Goal: Task Accomplishment & Management: Manage account settings

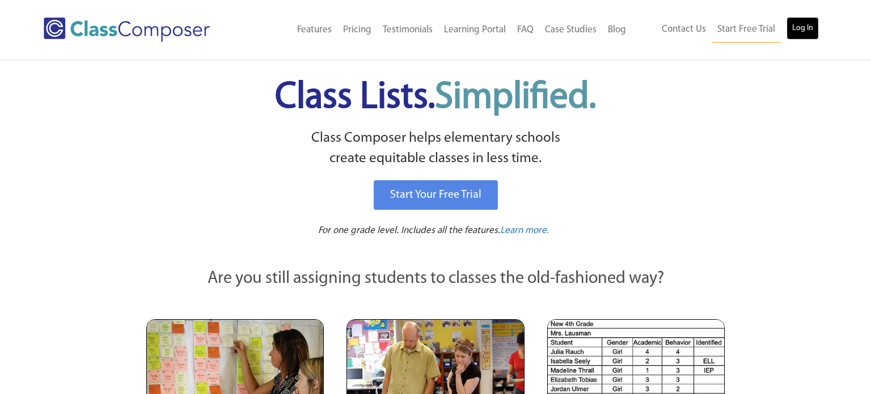
click at [801, 35] on link "Log In" at bounding box center [803, 28] width 32 height 23
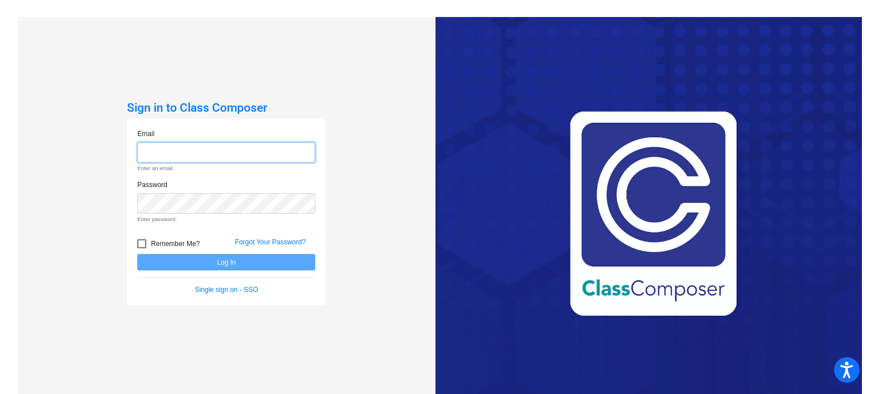
type input "drupp@danville.k12.in.us"
click at [243, 271] on form "Email drupp@danville.k12.in.us Enter an email. Password Enter password. Remembe…" at bounding box center [226, 212] width 178 height 167
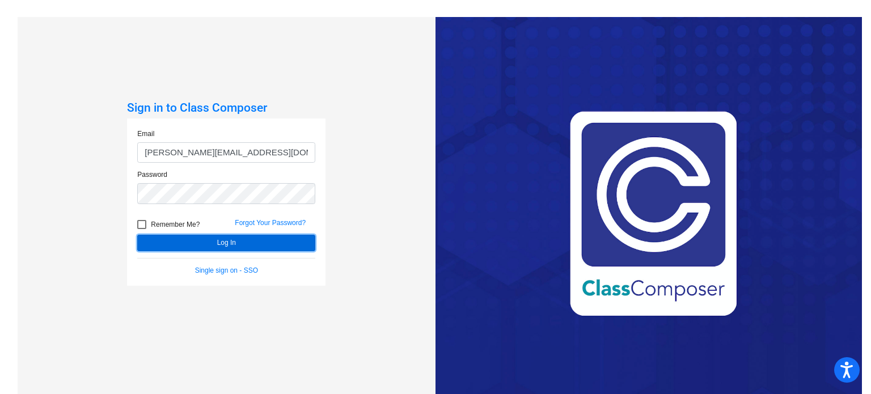
click at [231, 246] on button "Log In" at bounding box center [226, 243] width 178 height 16
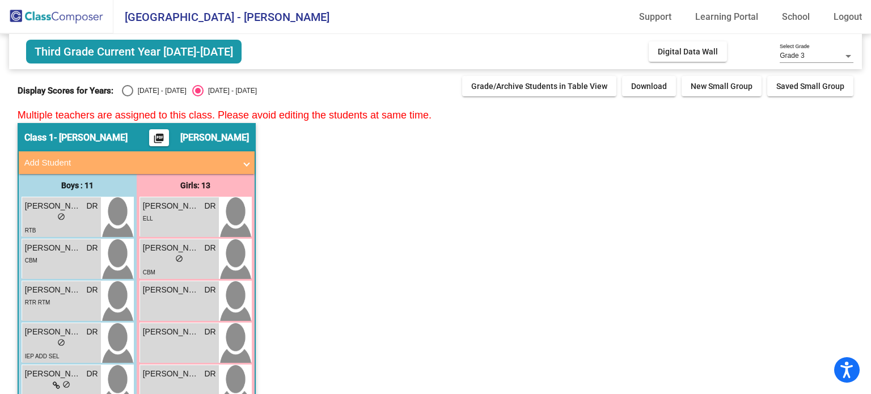
click at [136, 96] on div "Third Grade Current Year 2025-2026 Add, Move, or Retain Students Off On Incomin…" at bounding box center [436, 397] width 837 height 727
click at [127, 90] on div "Select an option" at bounding box center [127, 90] width 11 height 11
click at [127, 96] on input "2024 - 2025" at bounding box center [127, 96] width 1 height 1
radio input "true"
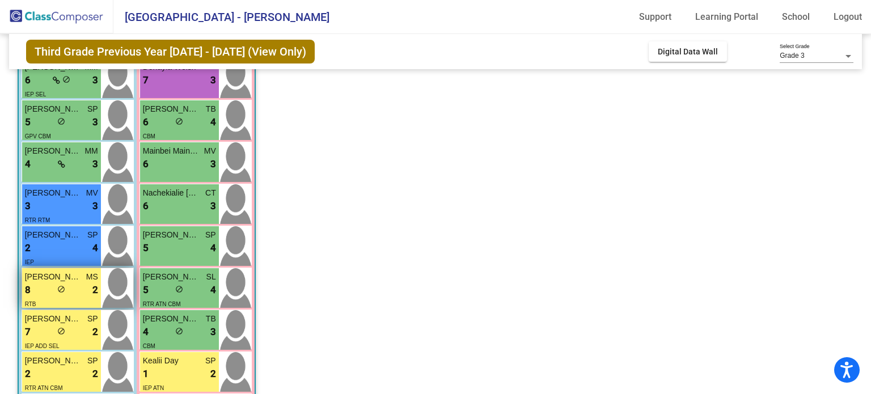
scroll to position [222, 0]
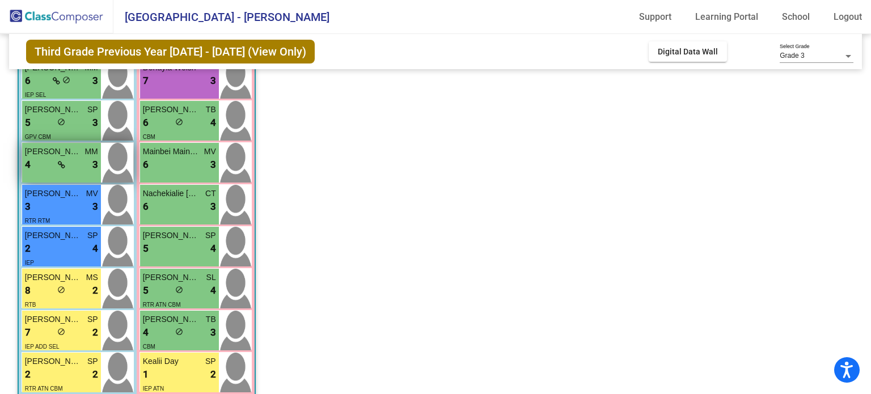
click at [80, 161] on div "4 lock do_not_disturb_alt 3" at bounding box center [61, 165] width 73 height 15
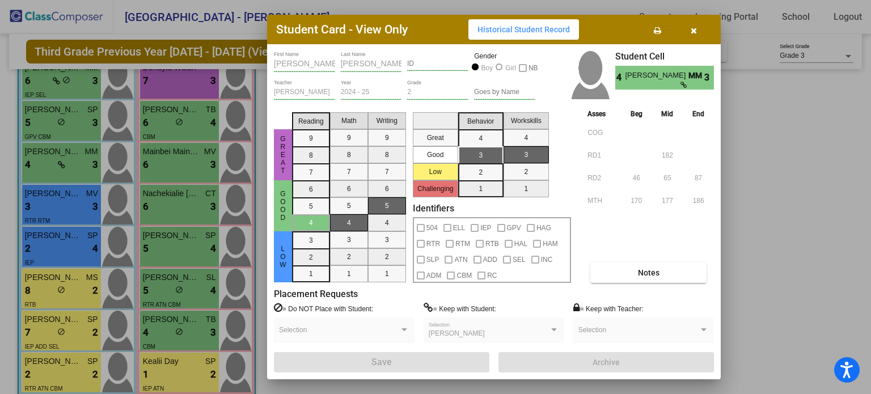
click at [691, 32] on icon "button" at bounding box center [694, 31] width 6 height 8
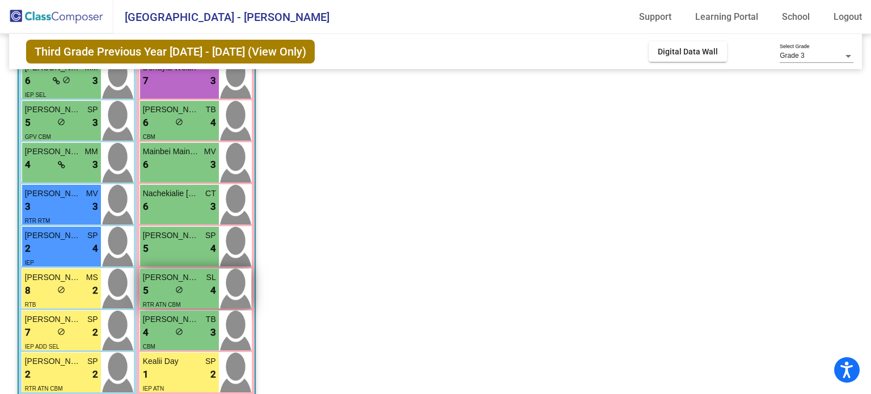
scroll to position [365, 0]
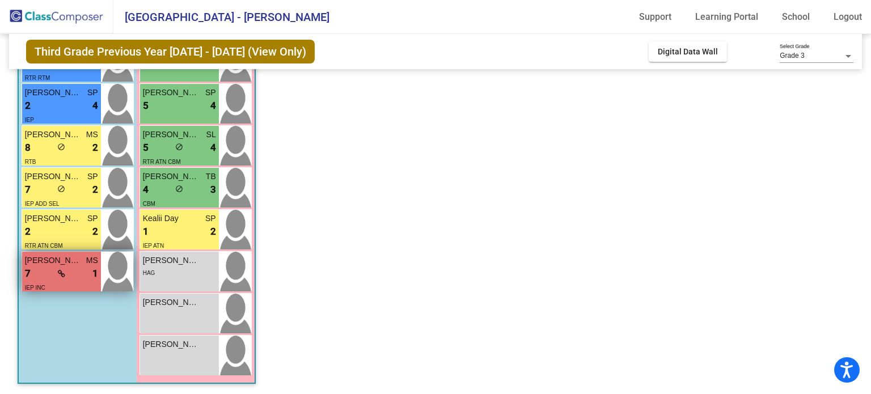
click at [93, 255] on span "MS" at bounding box center [92, 261] width 12 height 12
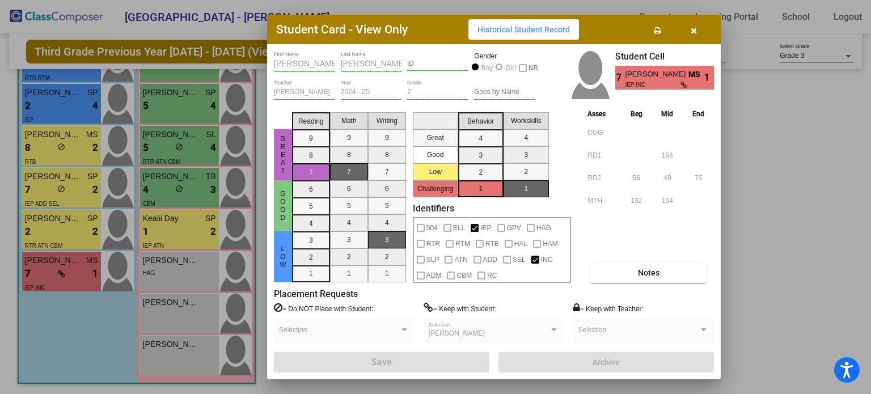
click at [699, 33] on button "button" at bounding box center [694, 29] width 36 height 20
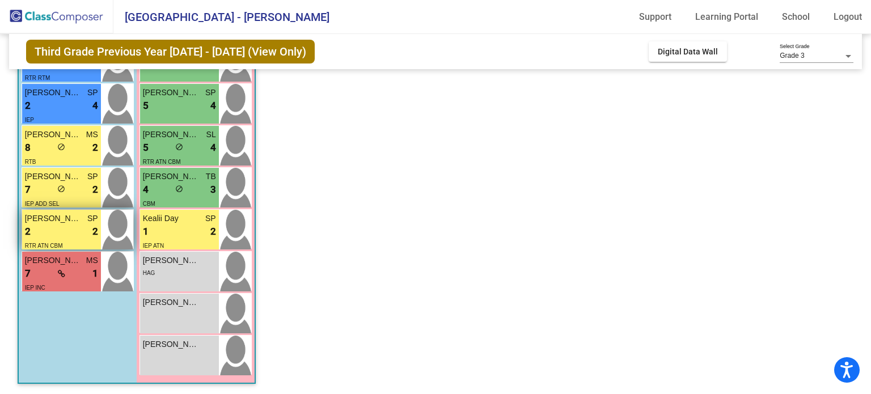
click at [105, 230] on img at bounding box center [117, 230] width 32 height 40
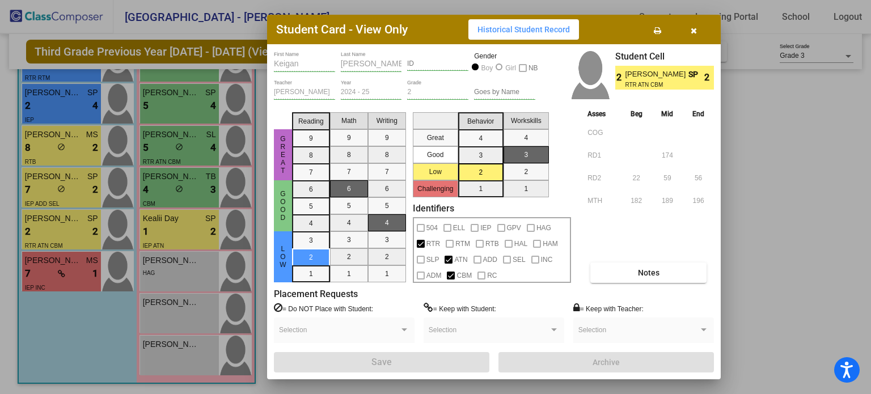
click at [698, 29] on button "button" at bounding box center [694, 29] width 36 height 20
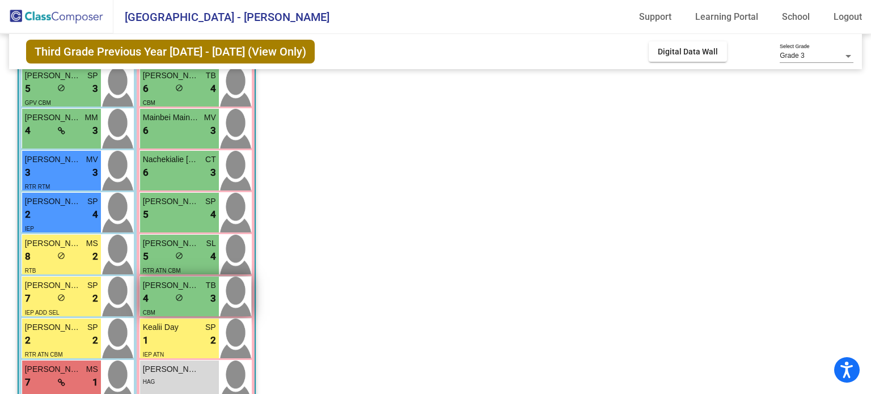
scroll to position [225, 0]
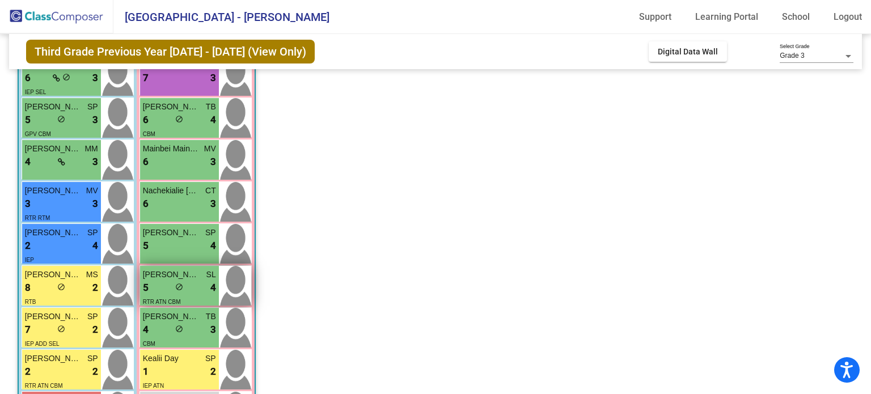
click at [175, 288] on span "do_not_disturb_alt" at bounding box center [179, 287] width 8 height 8
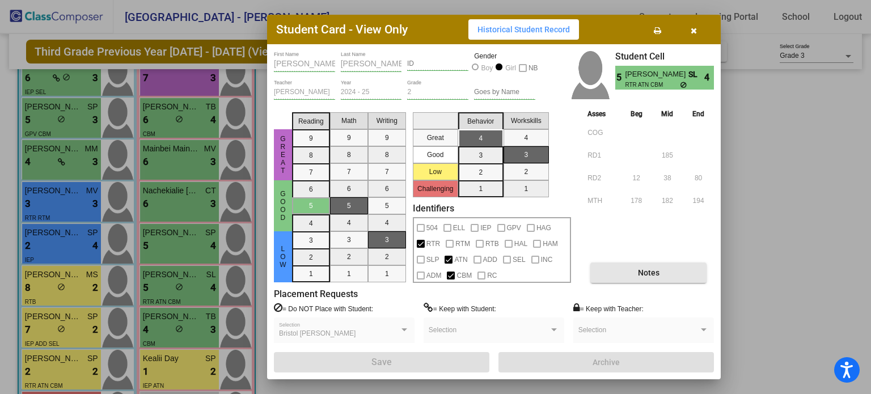
click at [629, 277] on button "Notes" at bounding box center [648, 273] width 116 height 20
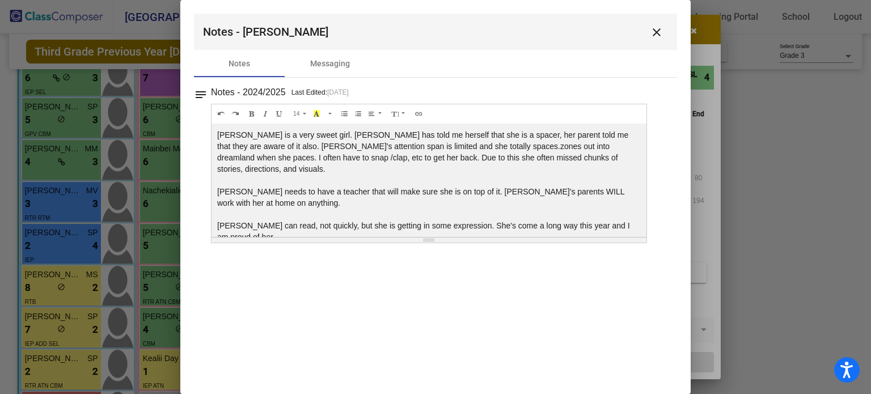
click at [660, 34] on mat-icon "close" at bounding box center [657, 33] width 14 height 14
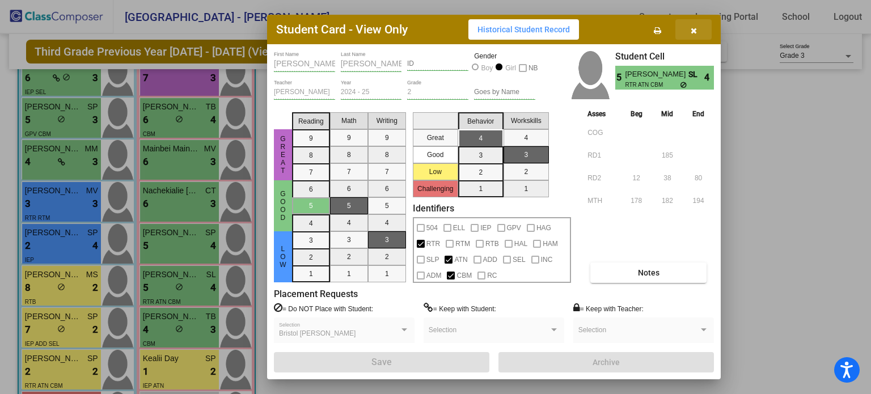
click at [694, 30] on icon "button" at bounding box center [694, 31] width 6 height 8
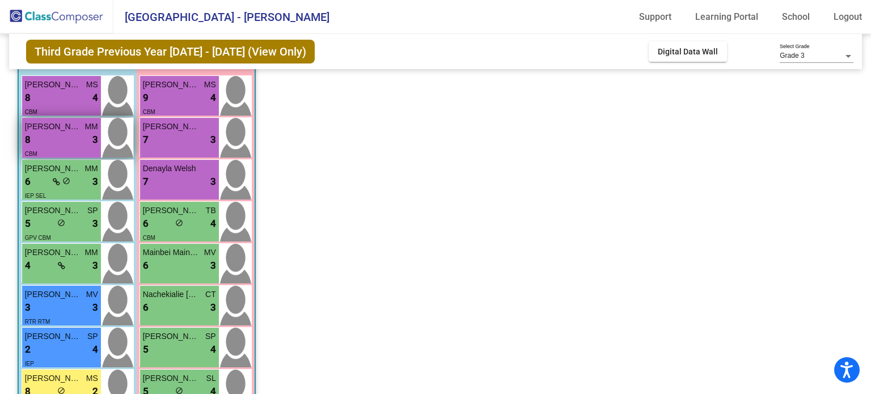
scroll to position [121, 0]
click at [88, 167] on span "MM" at bounding box center [91, 169] width 13 height 12
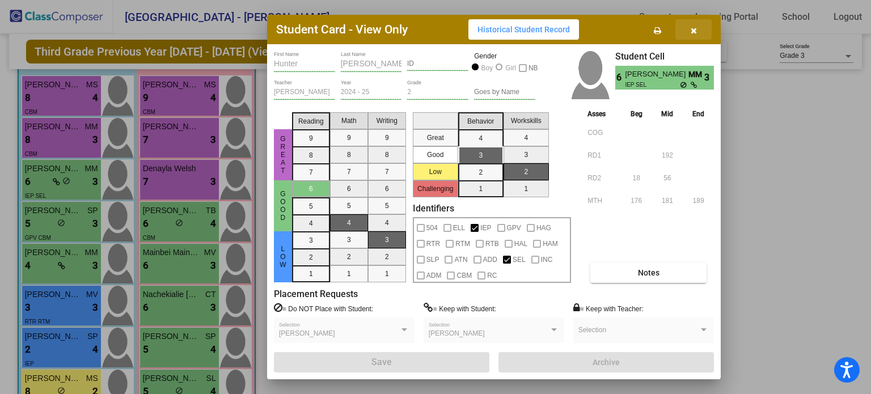
click at [695, 37] on button "button" at bounding box center [694, 29] width 36 height 20
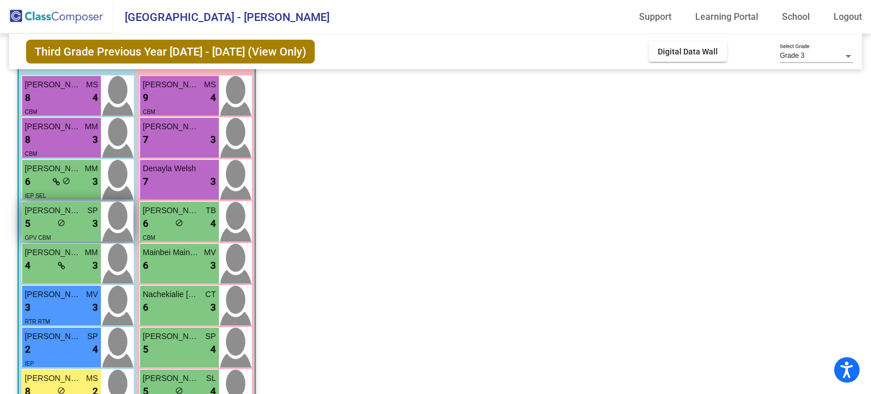
click at [80, 219] on div "5 lock do_not_disturb_alt 3" at bounding box center [61, 224] width 73 height 15
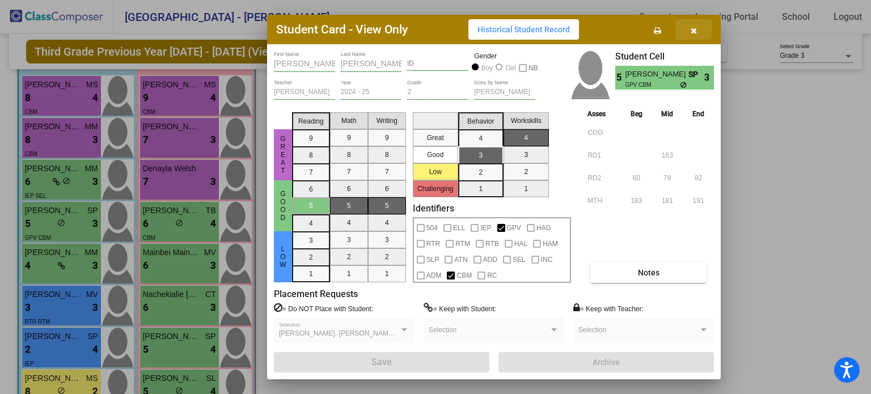
click at [691, 31] on icon "button" at bounding box center [694, 31] width 6 height 8
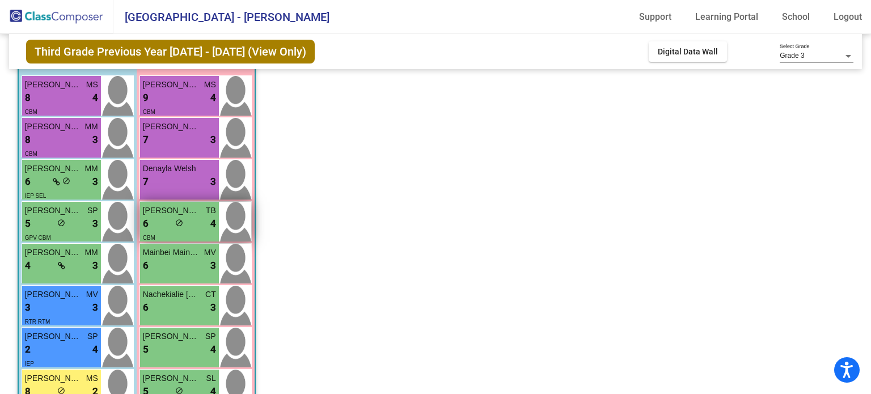
scroll to position [171, 0]
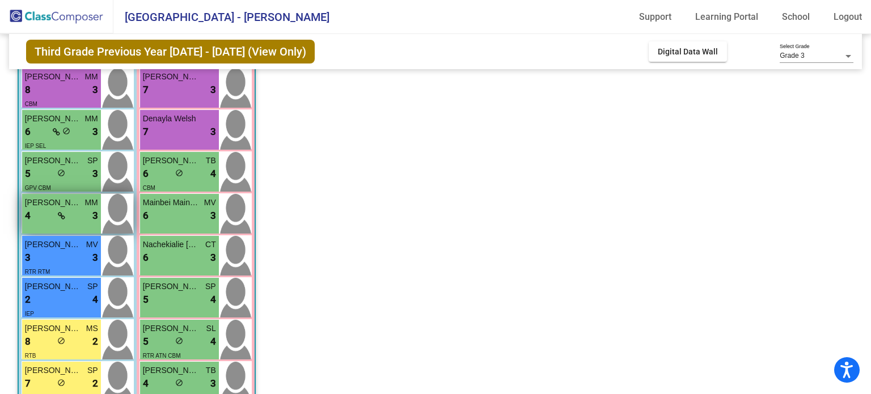
click at [78, 215] on div "4 lock do_not_disturb_alt 3" at bounding box center [61, 216] width 73 height 15
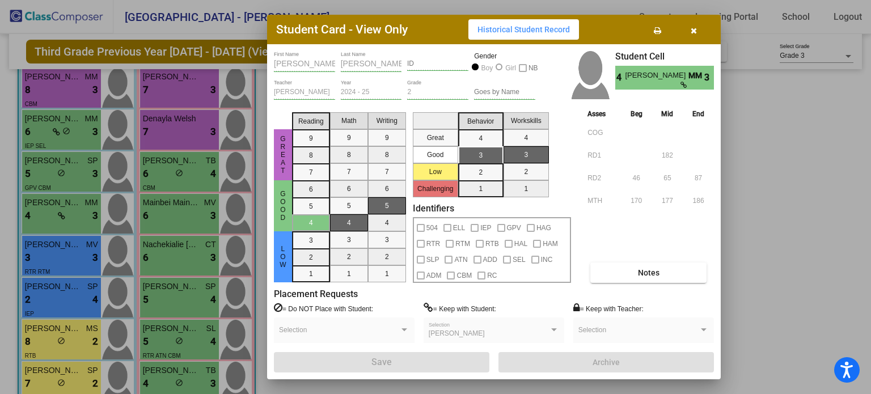
click at [696, 33] on button "button" at bounding box center [694, 29] width 36 height 20
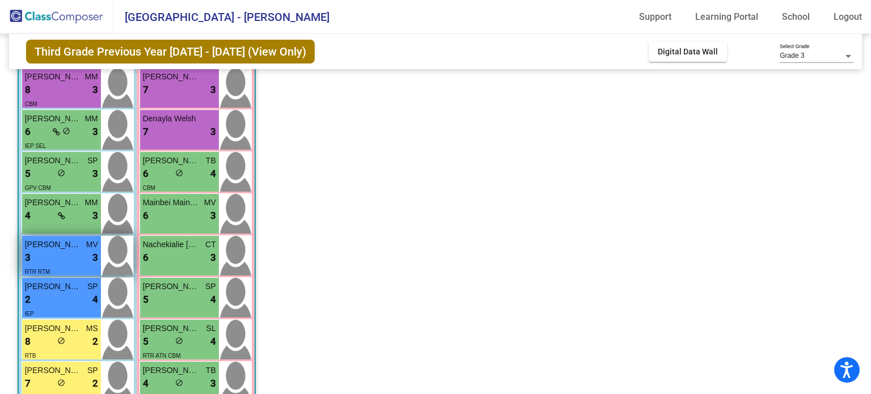
click at [96, 255] on span "3" at bounding box center [95, 258] width 6 height 15
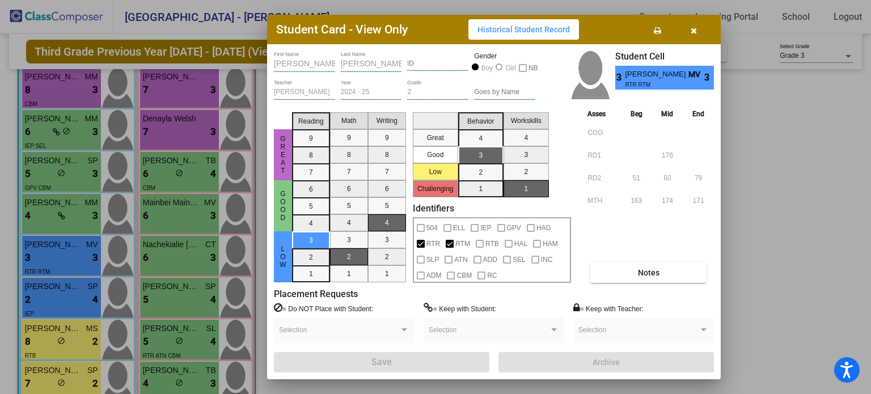
click at [695, 30] on icon "button" at bounding box center [694, 31] width 6 height 8
